Goal: Transaction & Acquisition: Purchase product/service

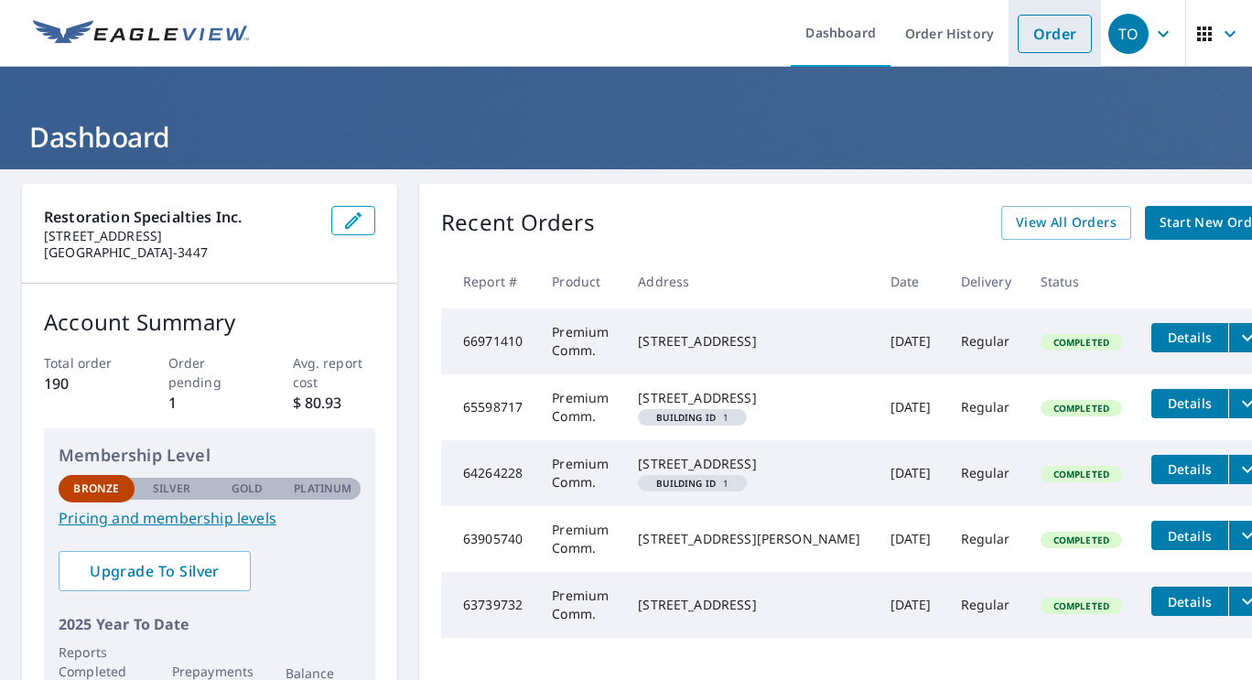
click at [1039, 29] on link "Order" at bounding box center [1055, 34] width 74 height 38
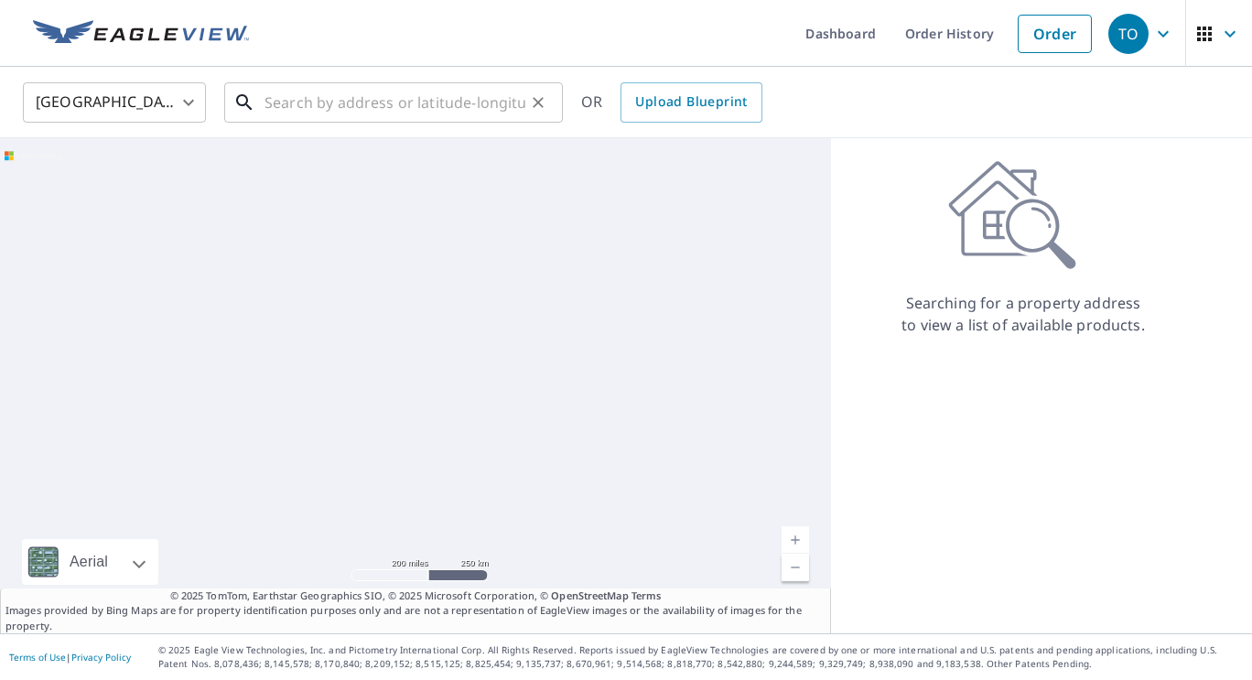
click at [365, 93] on input "text" at bounding box center [394, 102] width 261 height 51
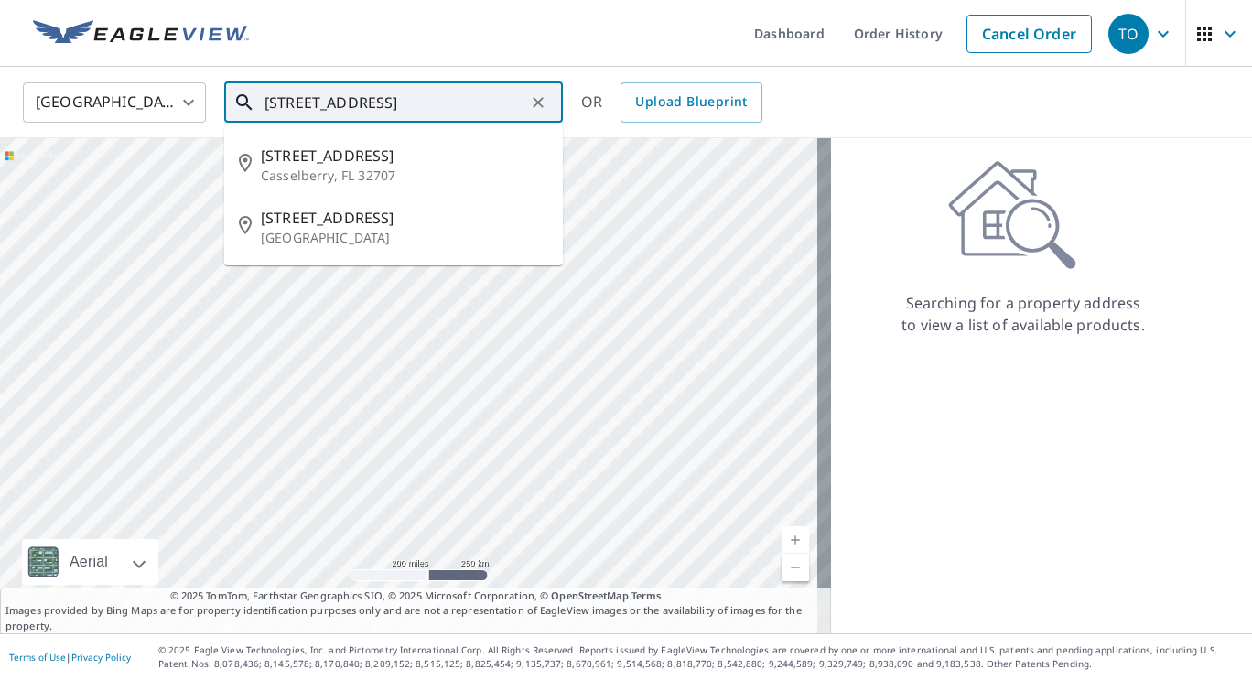
click at [407, 219] on span "[STREET_ADDRESS]" at bounding box center [404, 218] width 287 height 22
type input "[STREET_ADDRESS]"
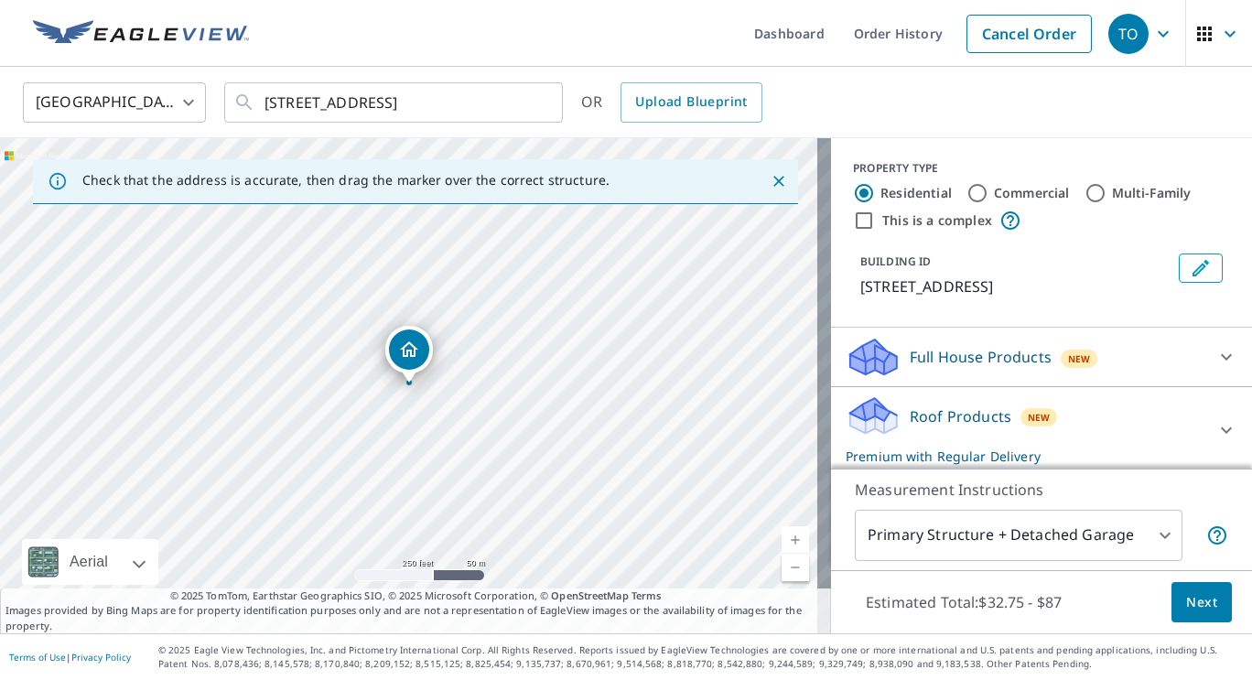
click at [999, 226] on icon at bounding box center [1010, 221] width 22 height 22
click at [999, 218] on icon at bounding box center [1010, 221] width 22 height 22
click at [1004, 226] on icon at bounding box center [1010, 221] width 22 height 22
click at [1000, 222] on icon at bounding box center [1010, 221] width 22 height 22
click at [999, 223] on icon at bounding box center [1010, 221] width 22 height 22
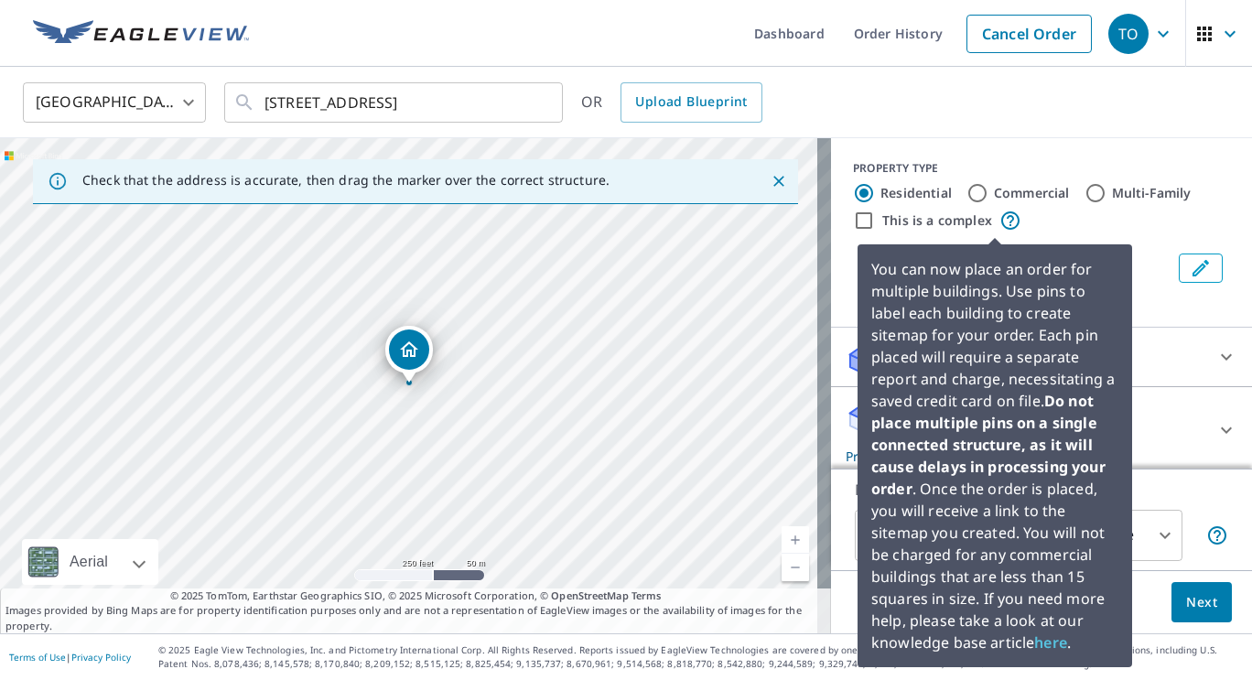
click at [1131, 199] on label "Multi-Family" at bounding box center [1152, 193] width 80 height 18
click at [1106, 199] on input "Multi-Family" at bounding box center [1095, 193] width 22 height 22
radio input "true"
type input "2"
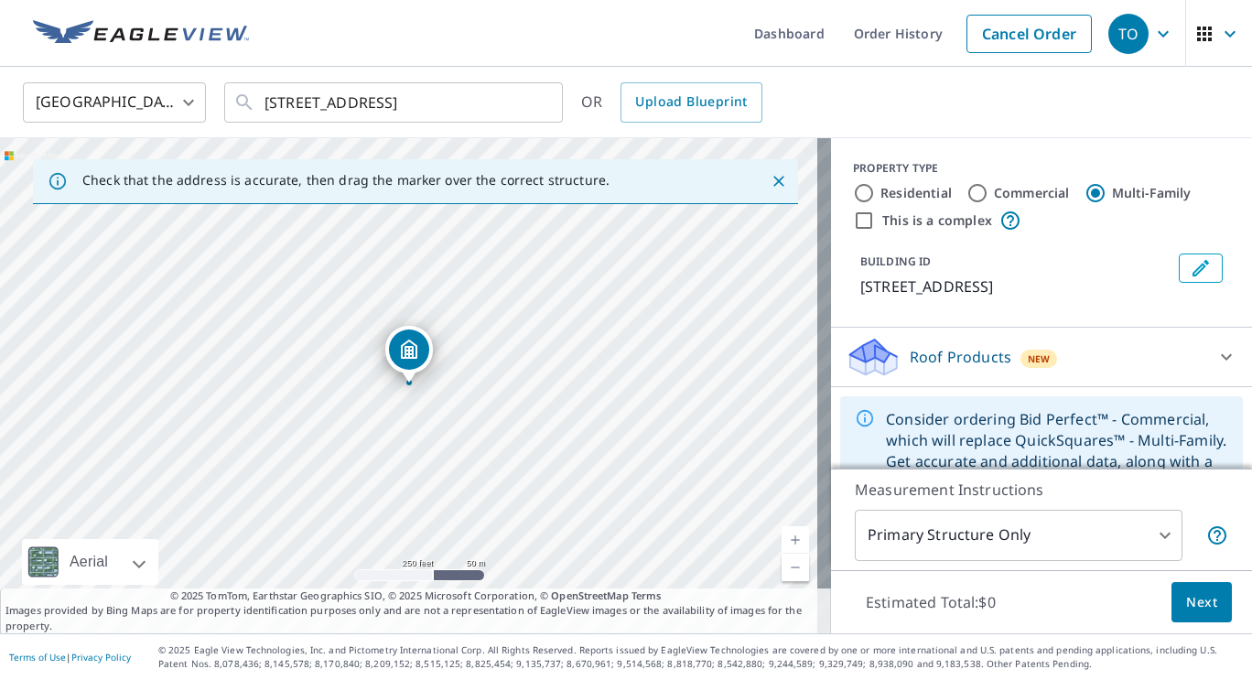
click at [893, 193] on label "Residential" at bounding box center [915, 193] width 71 height 18
click at [875, 193] on input "Residential" at bounding box center [864, 193] width 22 height 22
radio input "true"
type input "1"
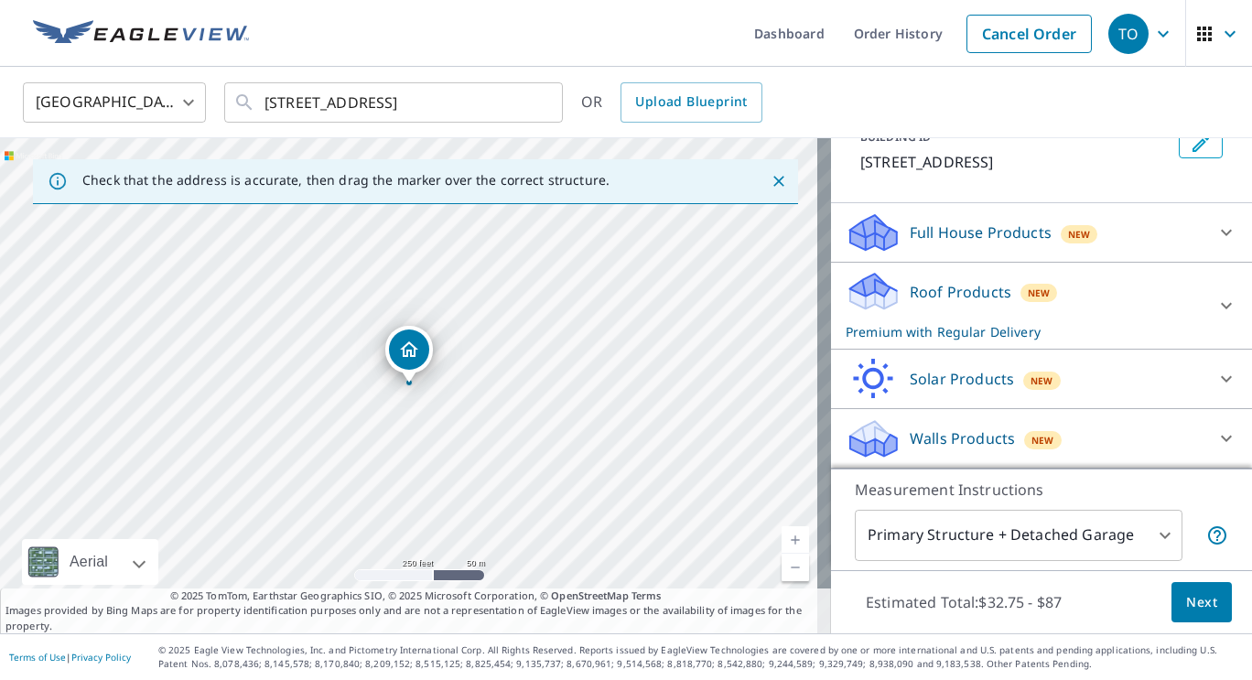
scroll to position [141, 0]
click at [1215, 302] on icon at bounding box center [1226, 306] width 22 height 22
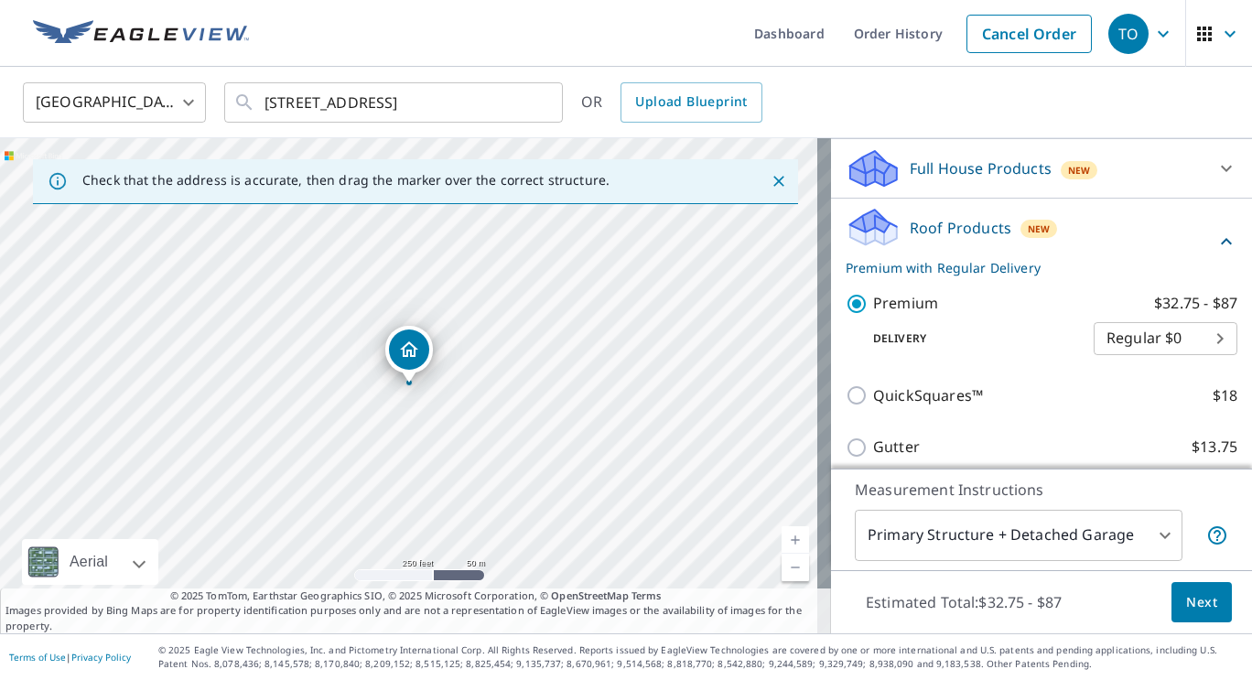
scroll to position [182, 0]
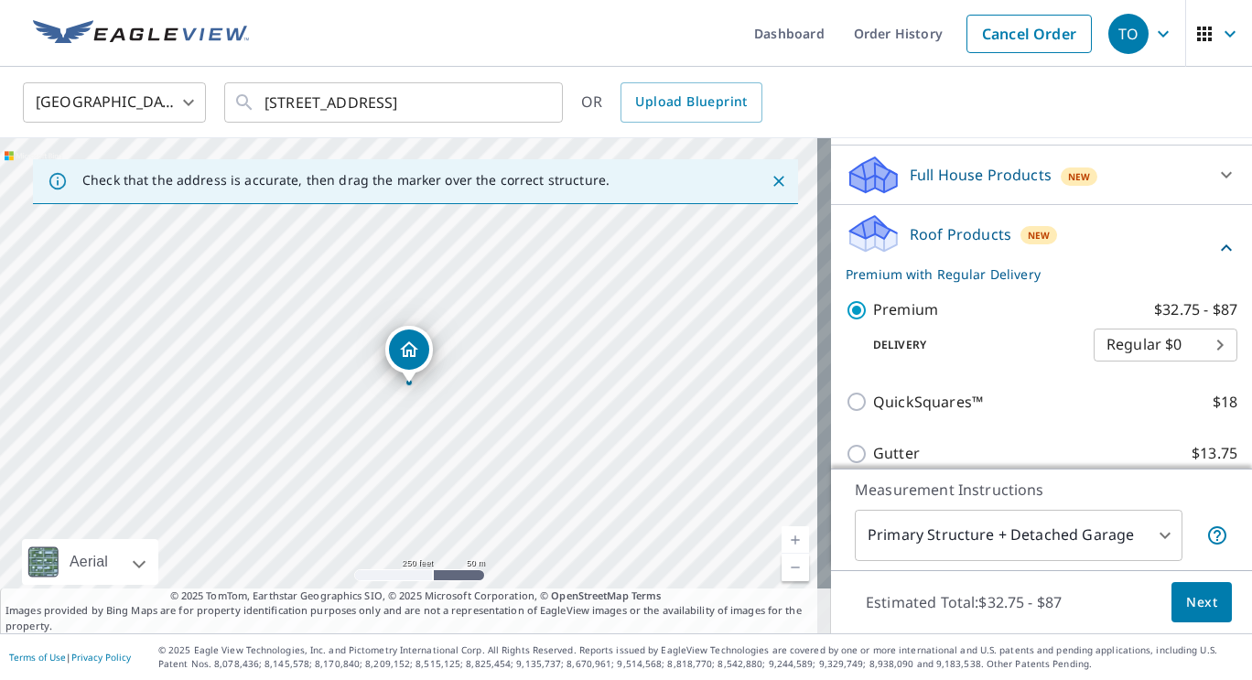
click at [1215, 186] on icon at bounding box center [1226, 175] width 22 height 22
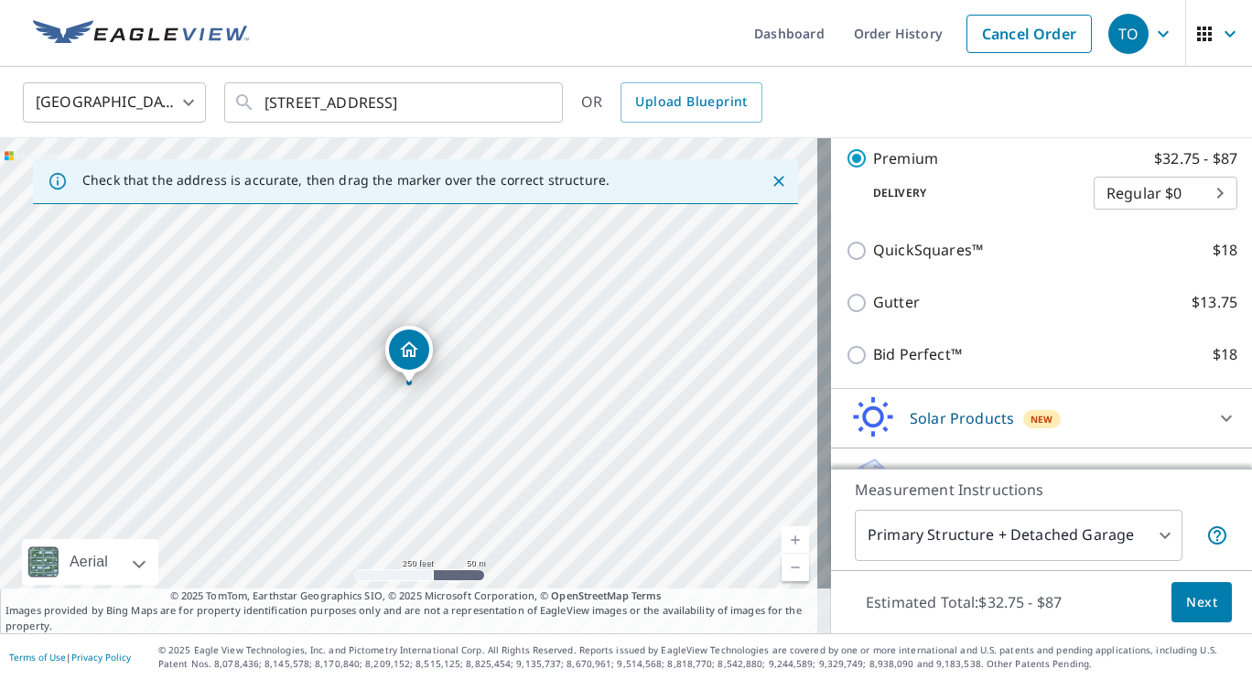
scroll to position [447, 0]
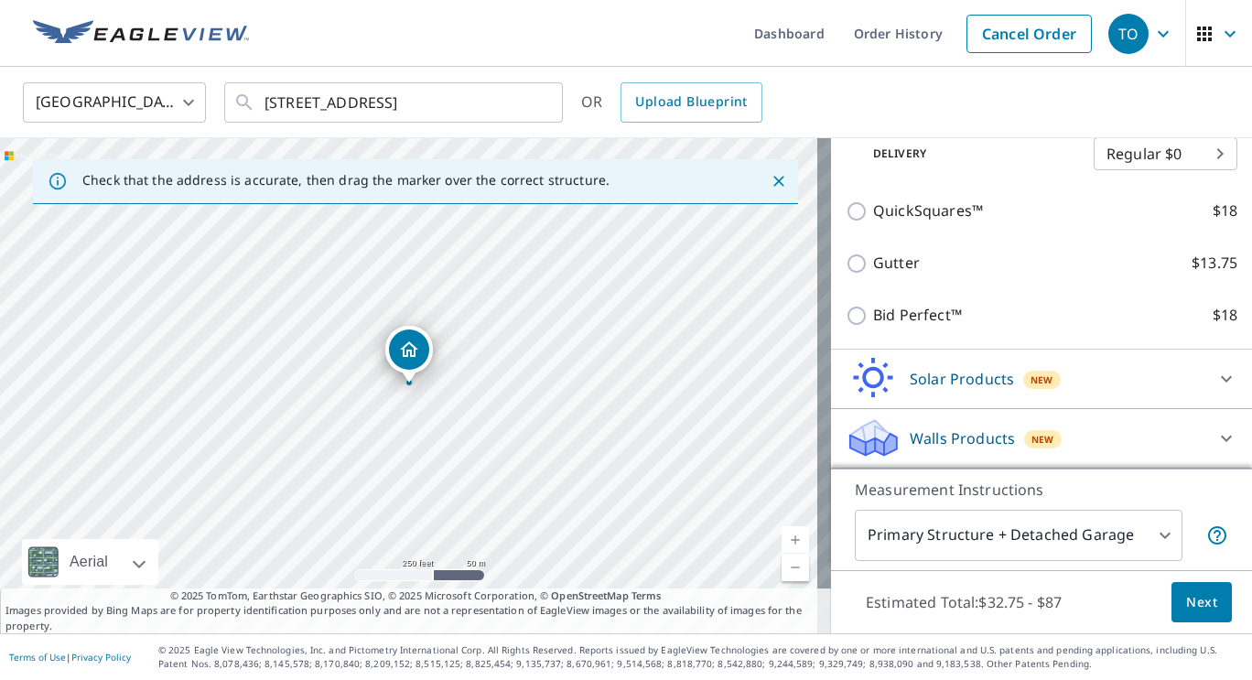
click at [1192, 617] on button "Next" at bounding box center [1201, 602] width 60 height 41
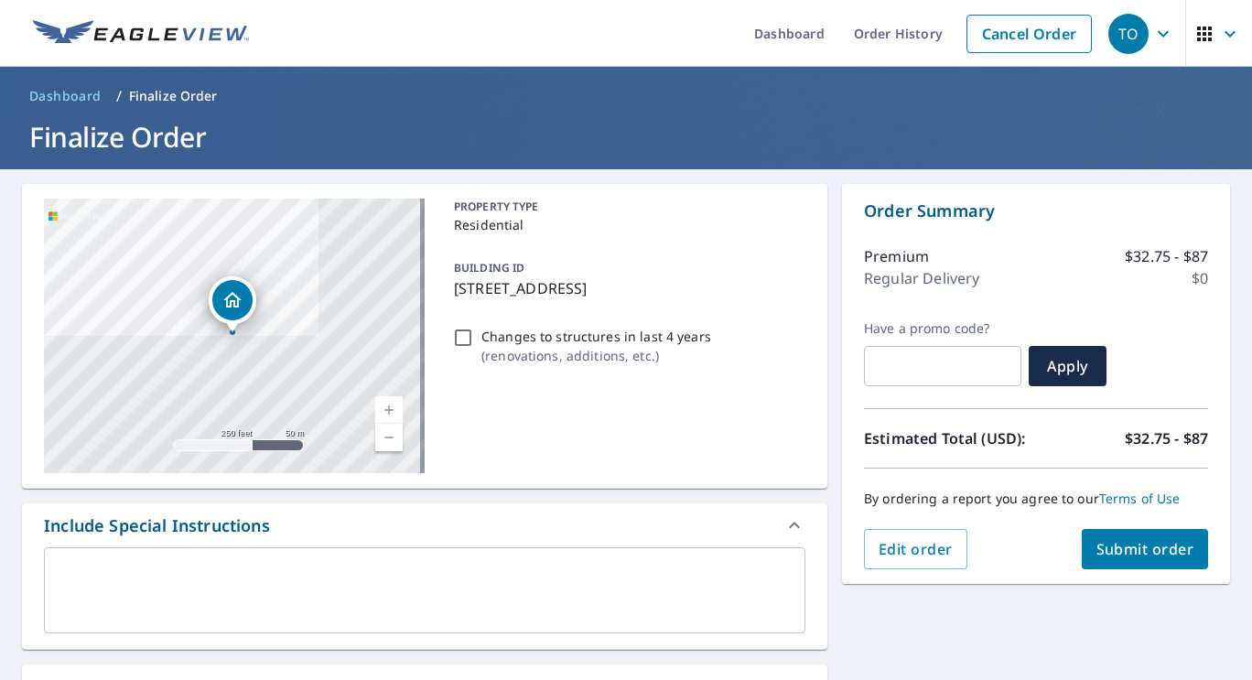
click at [464, 333] on input "Changes to structures in last 4 years ( renovations, additions, etc. )" at bounding box center [463, 338] width 22 height 22
checkbox input "true"
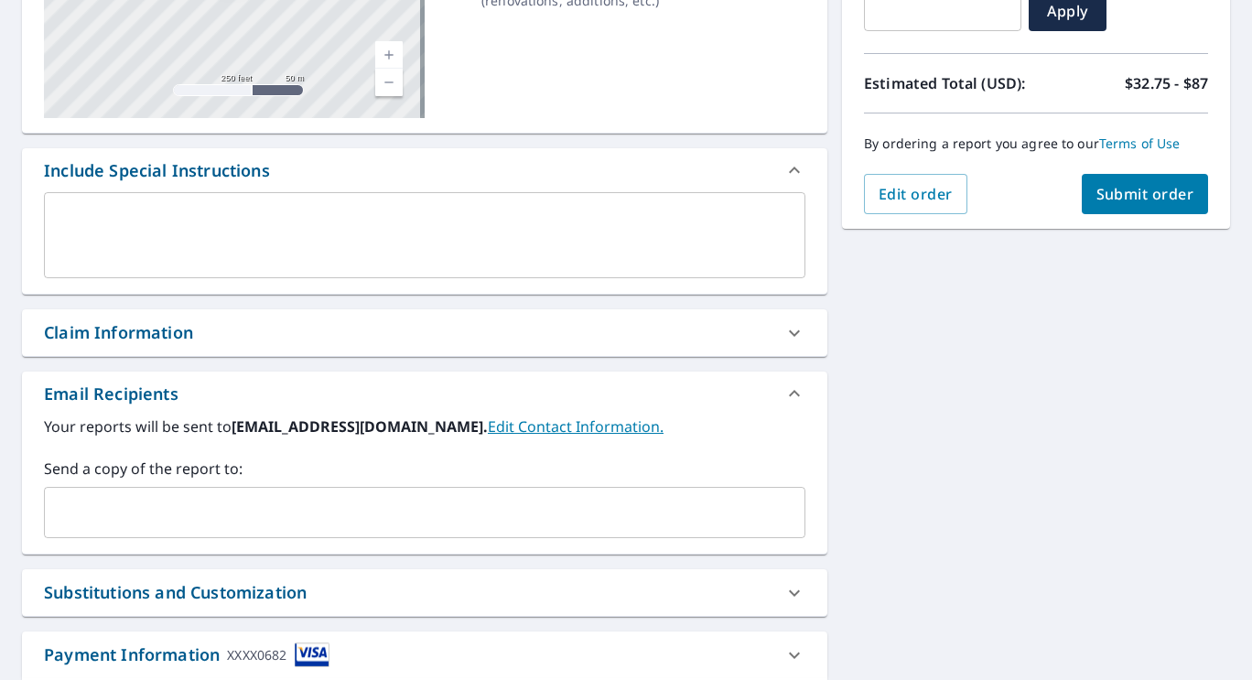
scroll to position [353, 0]
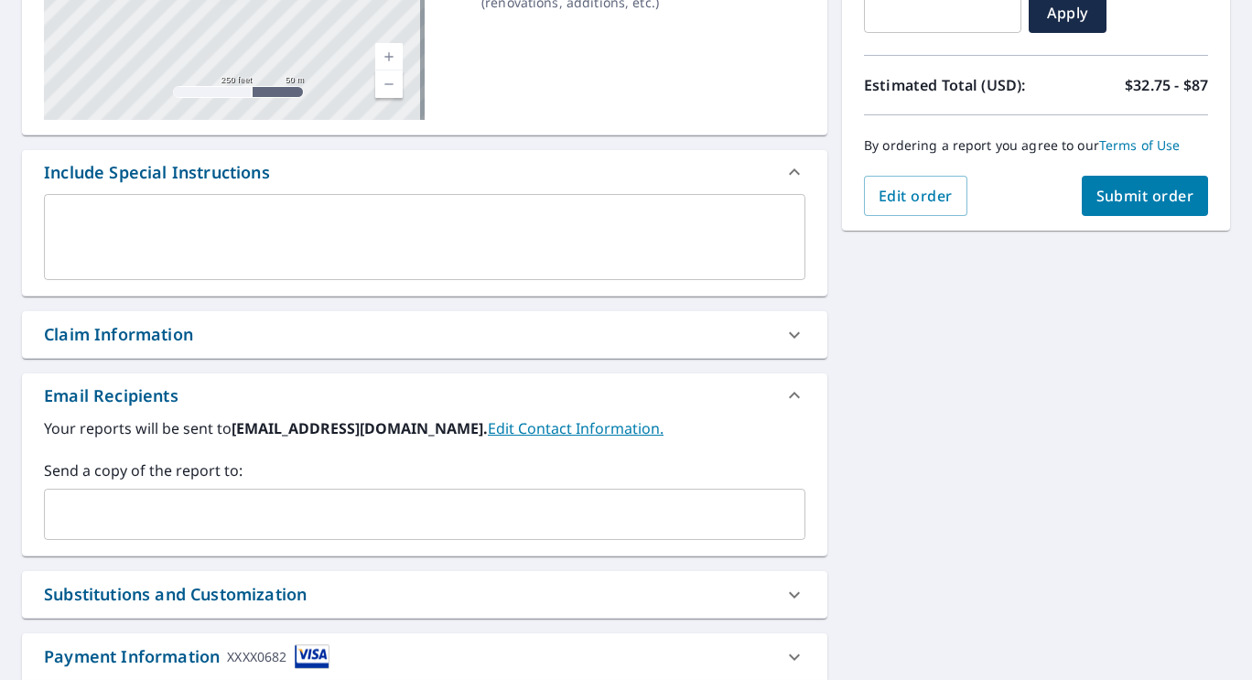
click at [547, 510] on input "text" at bounding box center [410, 514] width 717 height 35
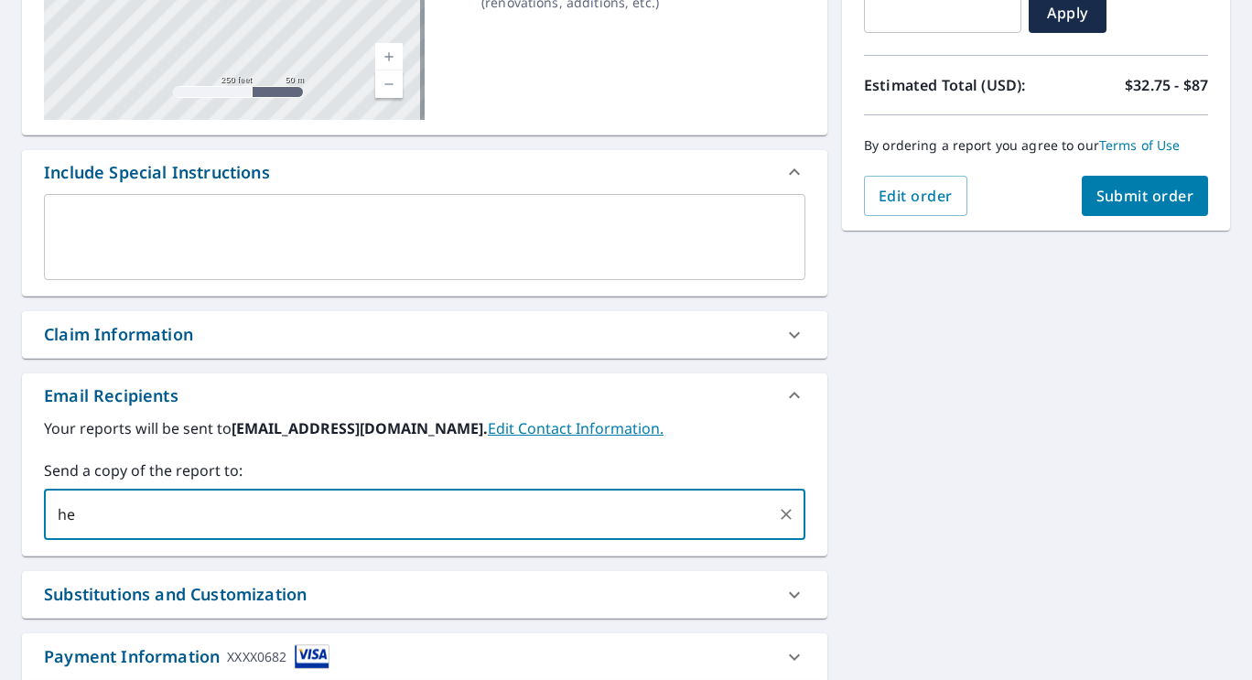
type input "h"
type input "[PERSON_NAME][EMAIL_ADDRESS][DOMAIN_NAME],"
type input "[PERSON_NAME][EMAIL_ADDRESS][DOMAIN_NAME]"
click at [612, 526] on input "text" at bounding box center [576, 514] width 385 height 35
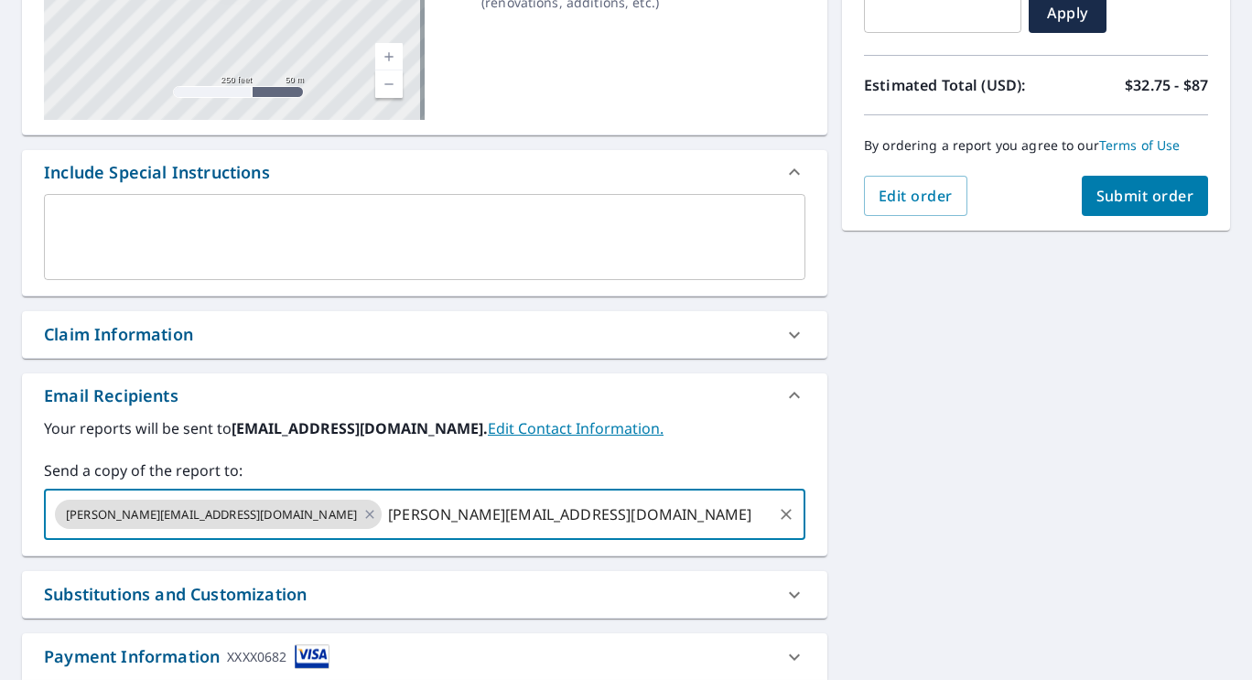
type input "[PERSON_NAME][EMAIL_ADDRESS][DOMAIN_NAME]"
click at [612, 526] on input "[PERSON_NAME][EMAIL_ADDRESS][DOMAIN_NAME]" at bounding box center [576, 514] width 385 height 35
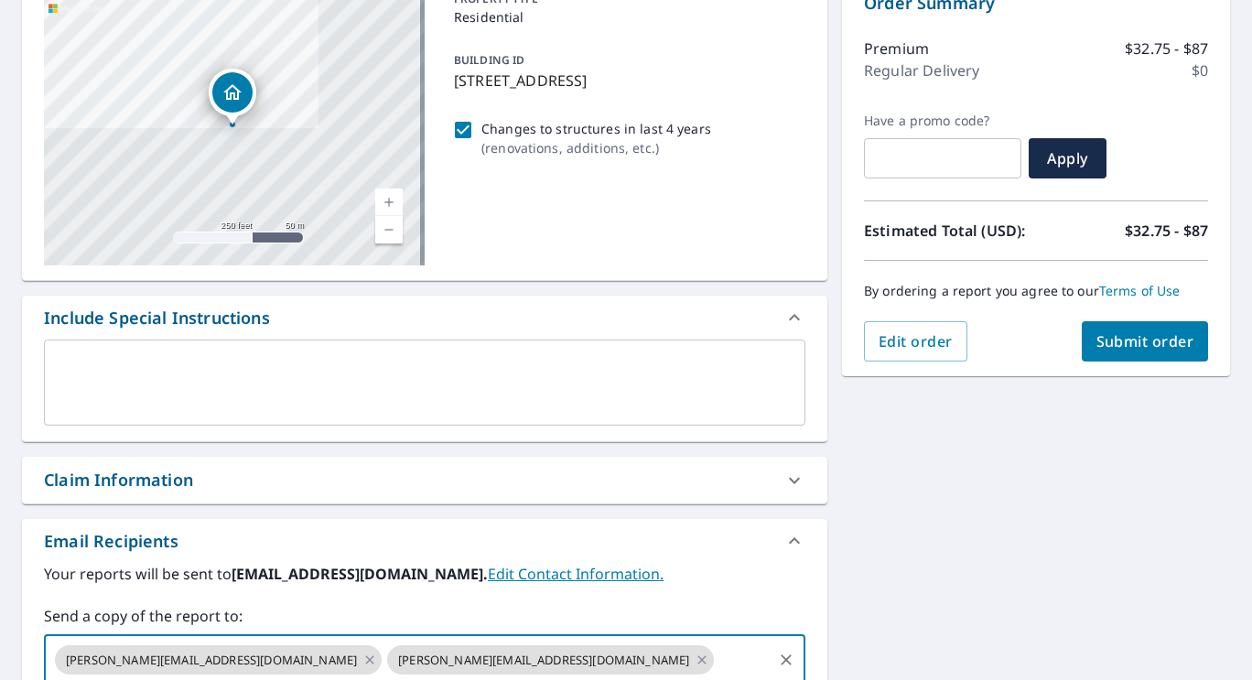
scroll to position [0, 0]
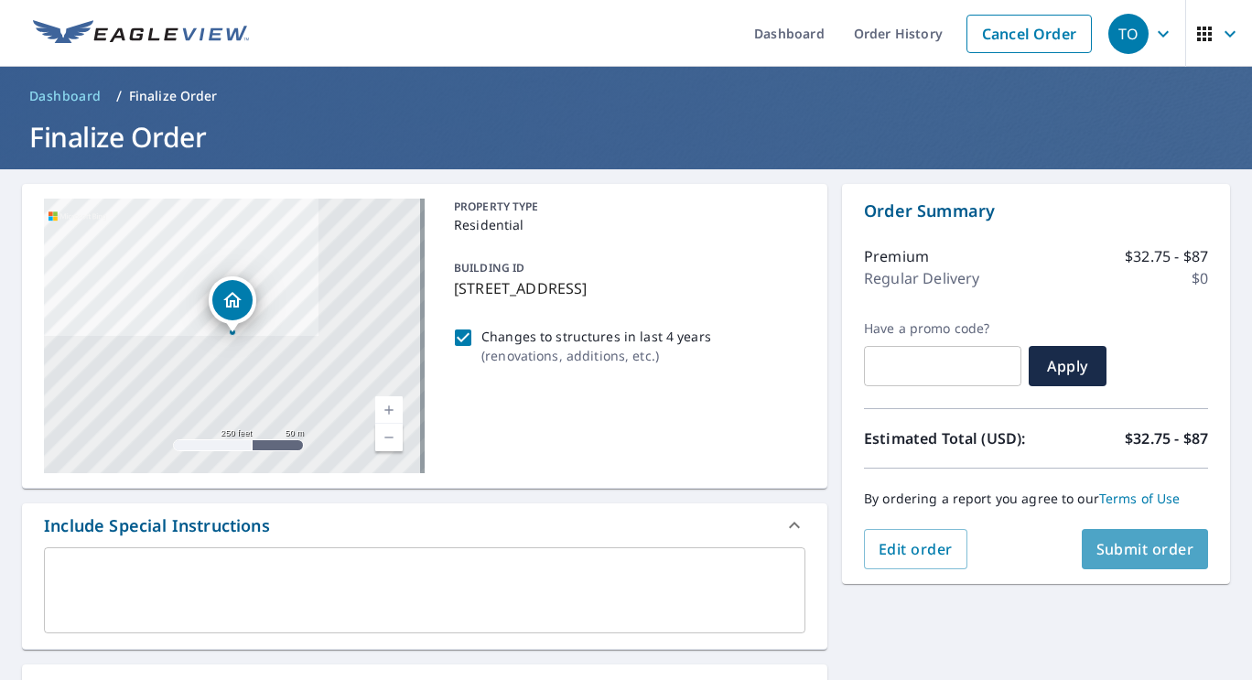
click at [1094, 566] on button "Submit order" at bounding box center [1145, 549] width 127 height 40
